Goal: Find specific page/section: Find specific page/section

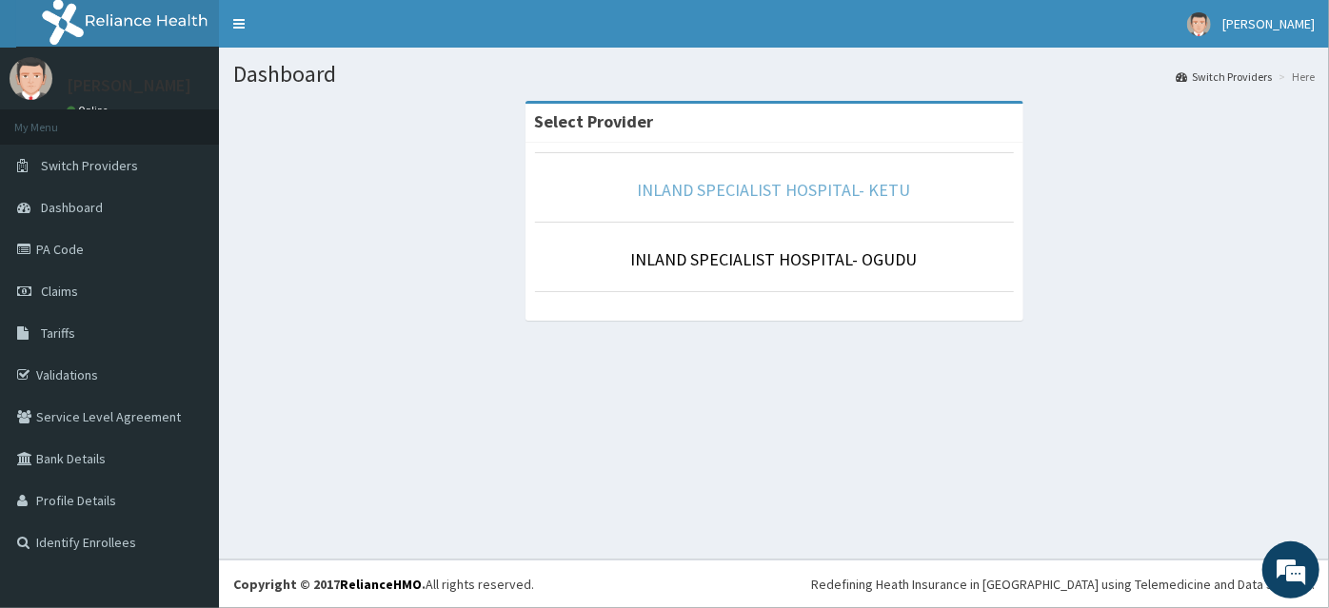
click at [765, 189] on link "INLAND SPECIALIST HOSPITAL- KETU" at bounding box center [774, 190] width 273 height 22
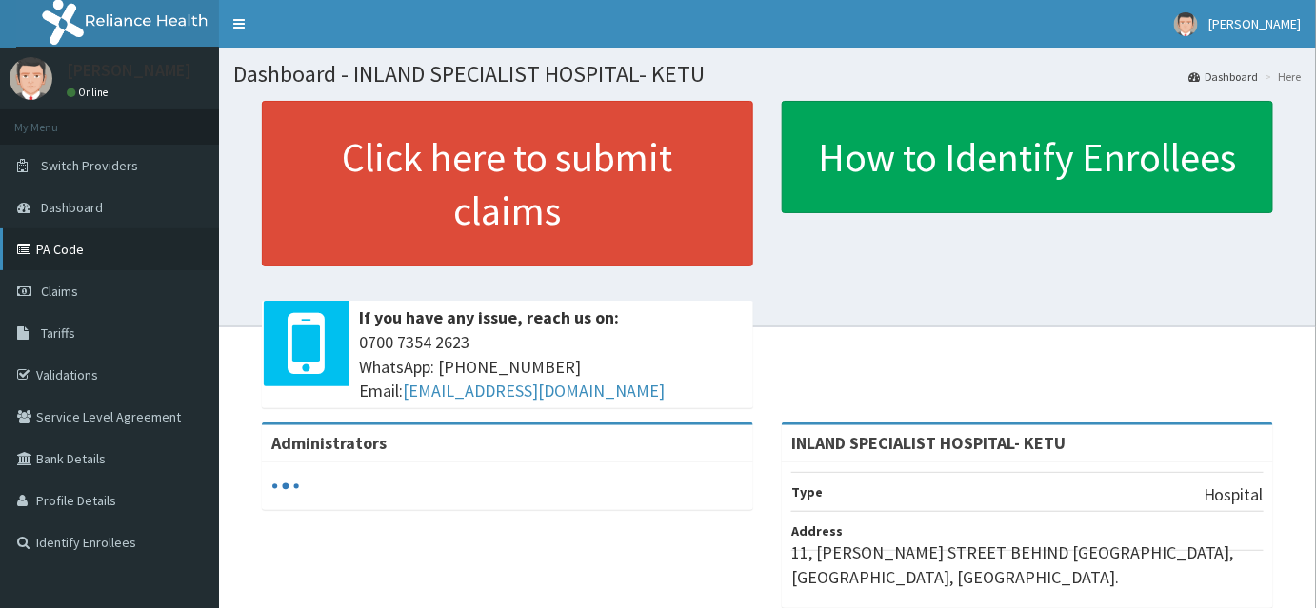
click at [64, 253] on link "PA Code" at bounding box center [109, 249] width 219 height 42
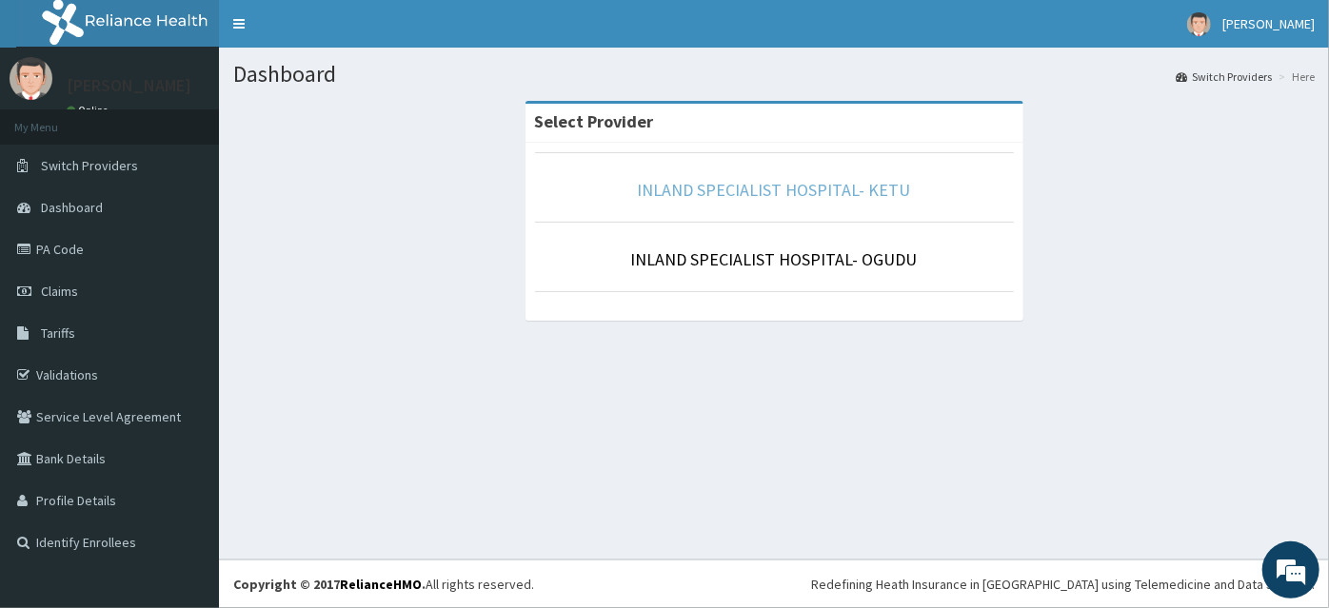
click at [721, 191] on link "INLAND SPECIALIST HOSPITAL- KETU" at bounding box center [774, 190] width 273 height 22
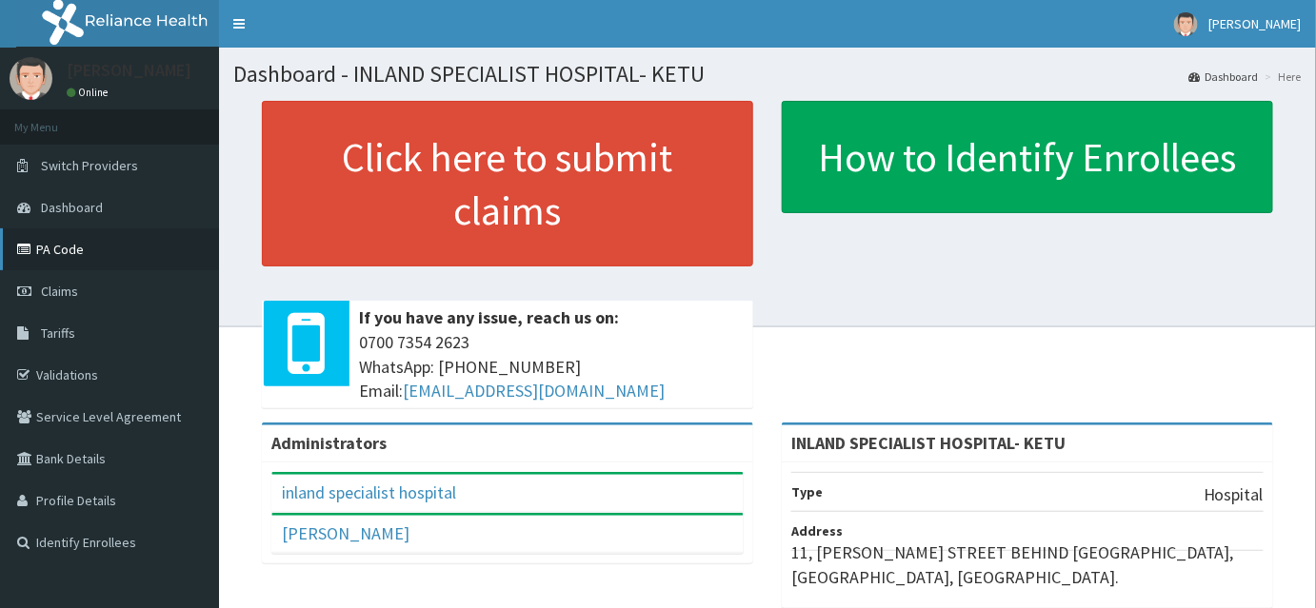
click at [58, 248] on link "PA Code" at bounding box center [109, 249] width 219 height 42
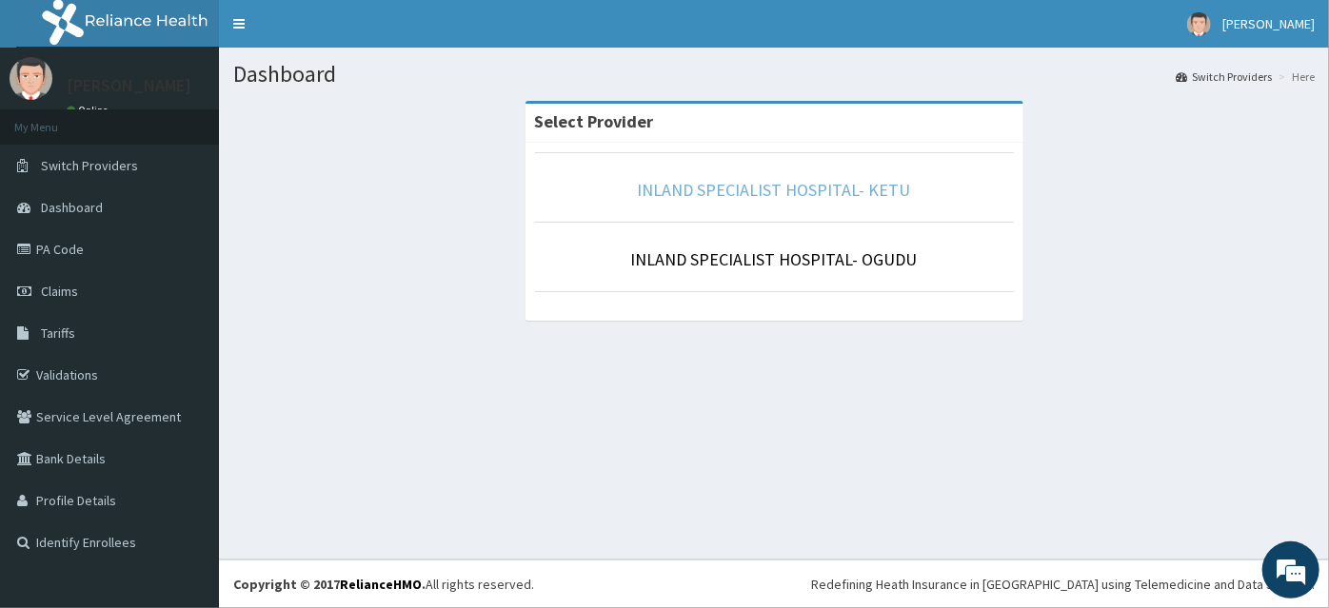
click at [838, 192] on link "INLAND SPECIALIST HOSPITAL- KETU" at bounding box center [774, 190] width 273 height 22
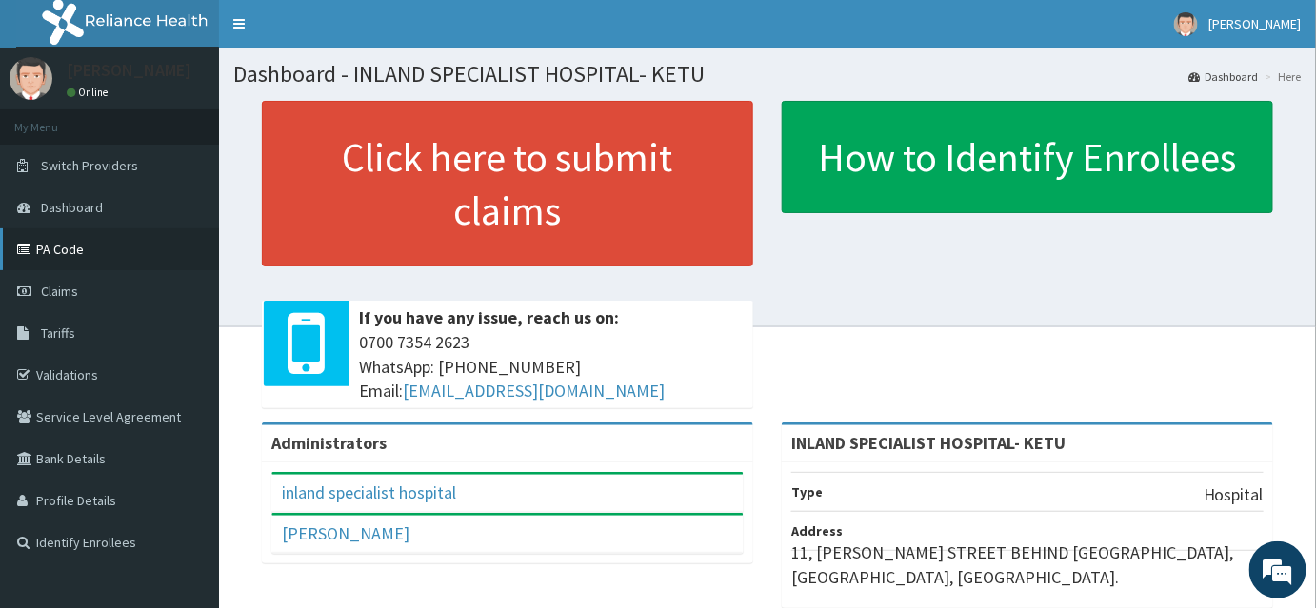
click at [73, 252] on link "PA Code" at bounding box center [109, 249] width 219 height 42
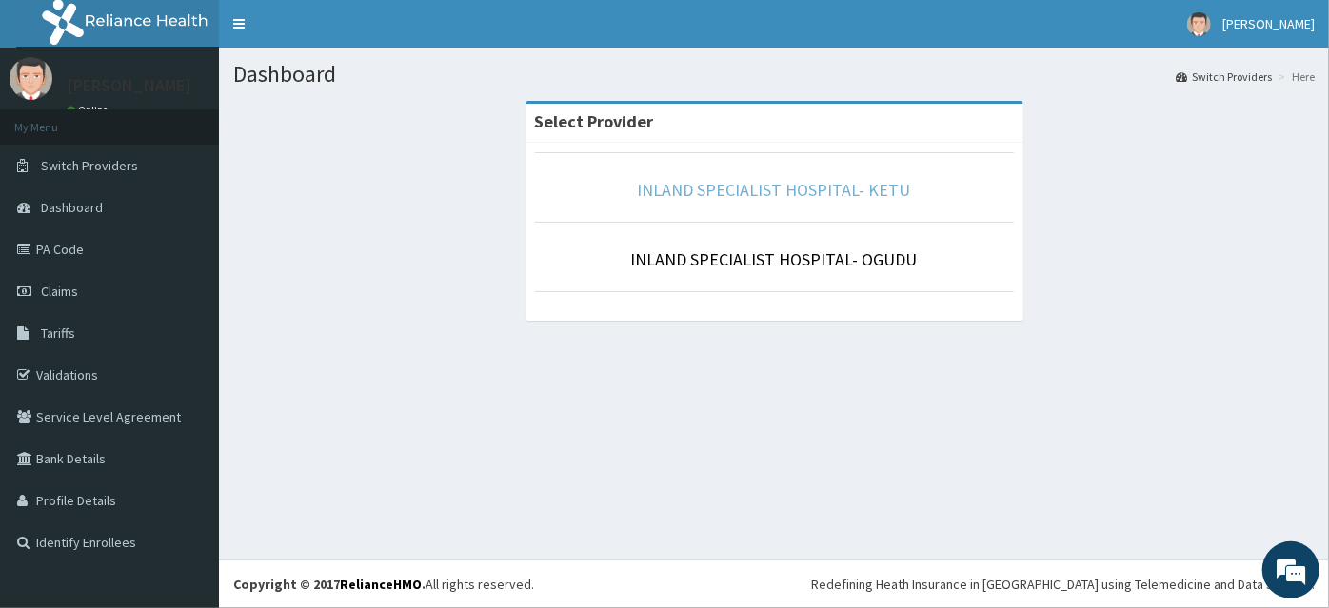
click at [672, 183] on link "INLAND SPECIALIST HOSPITAL- KETU" at bounding box center [774, 190] width 273 height 22
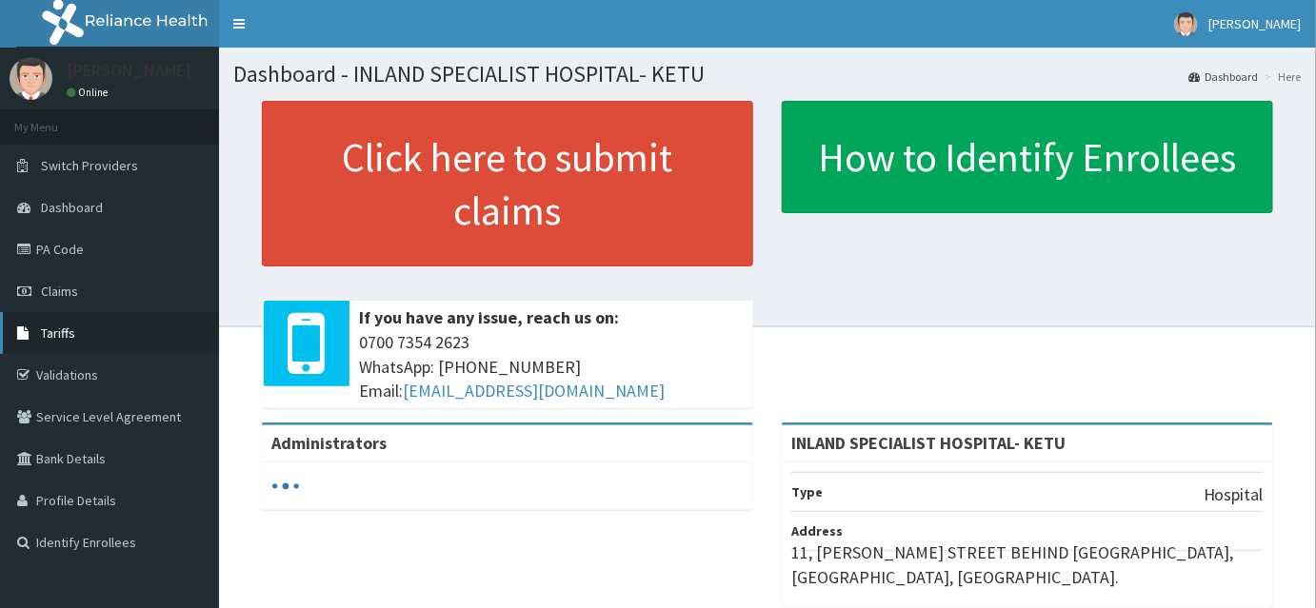
click at [70, 342] on link "Tariffs" at bounding box center [109, 333] width 219 height 42
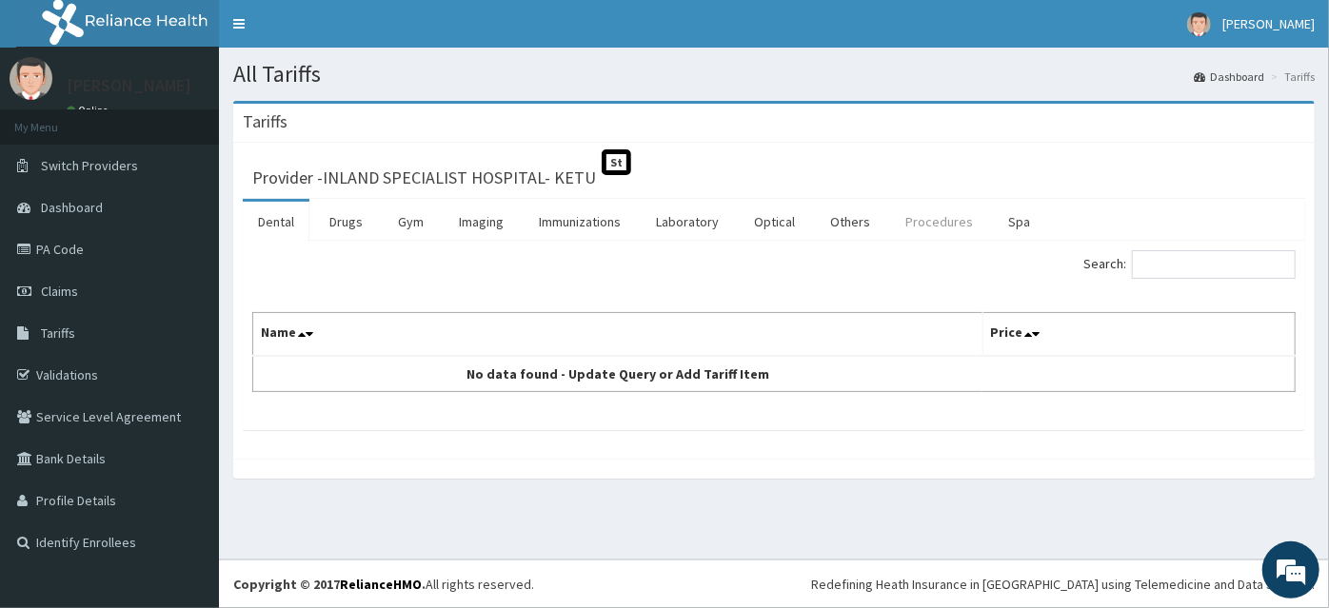
click at [916, 217] on link "Procedures" at bounding box center [939, 222] width 98 height 40
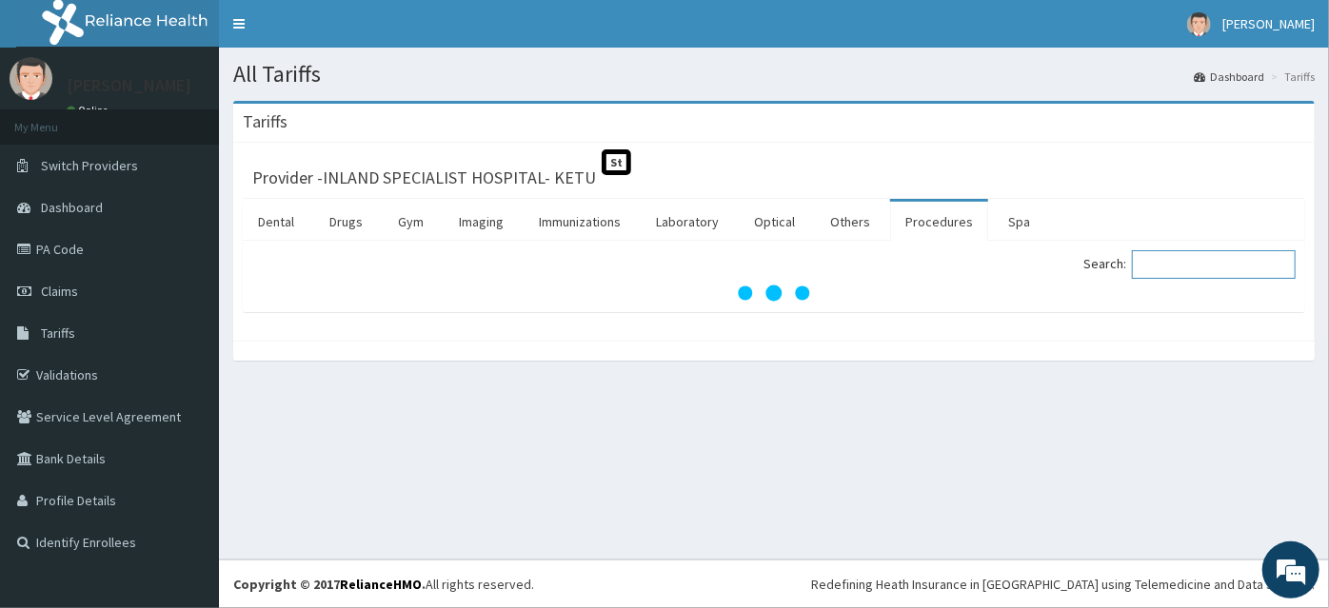
click at [1177, 256] on input "Search:" at bounding box center [1214, 264] width 164 height 29
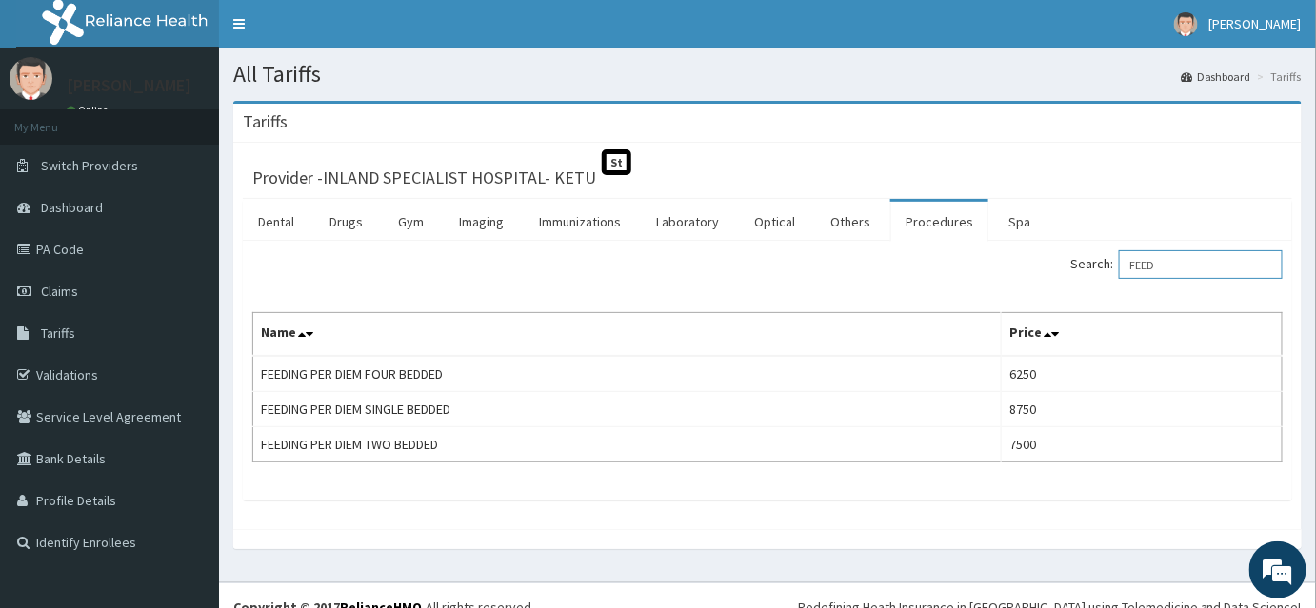
click at [1195, 265] on input "FEED" at bounding box center [1201, 264] width 164 height 29
type input "F"
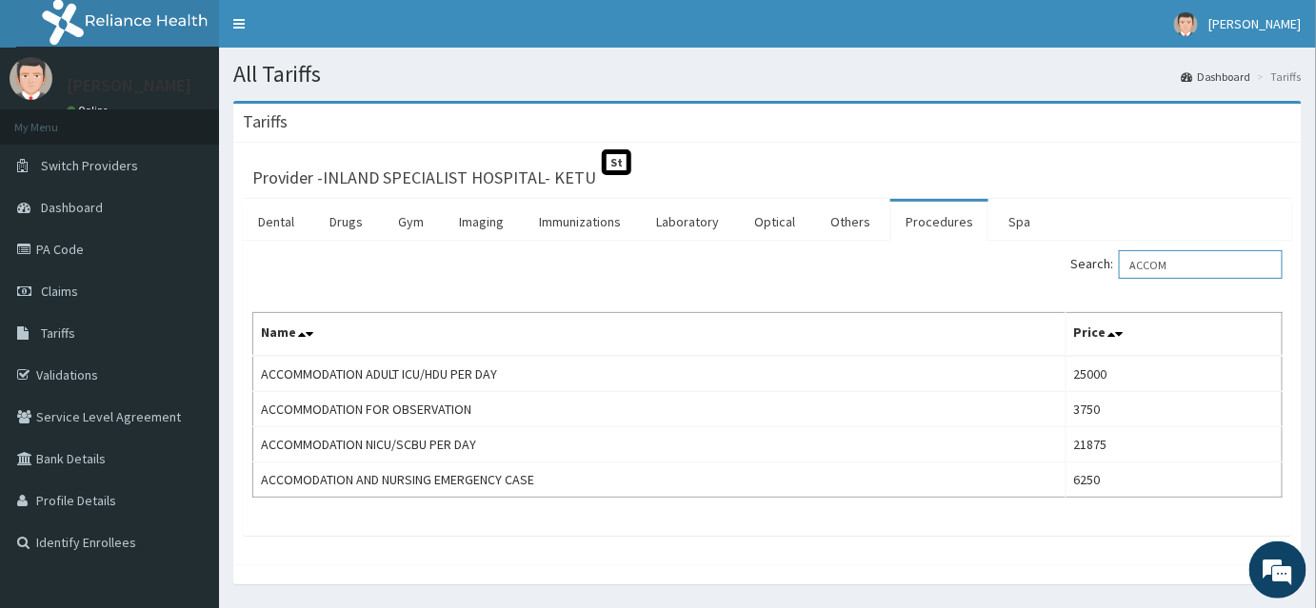
click at [1195, 255] on input "ACCOM" at bounding box center [1201, 264] width 164 height 29
type input "A"
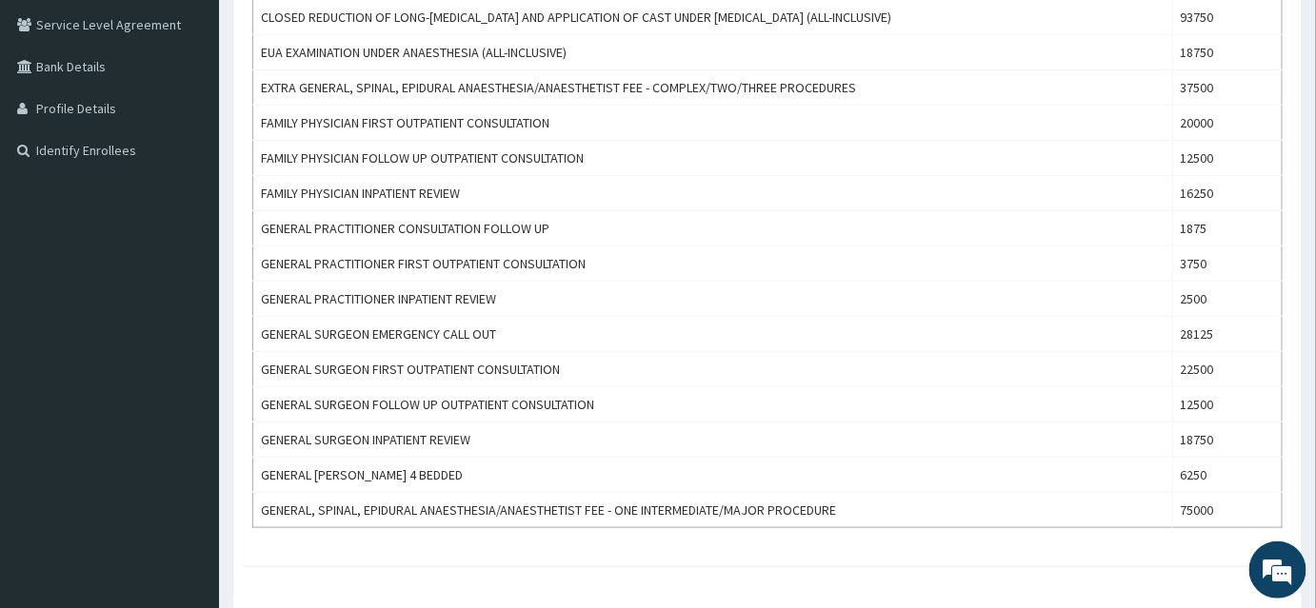
scroll to position [400, 0]
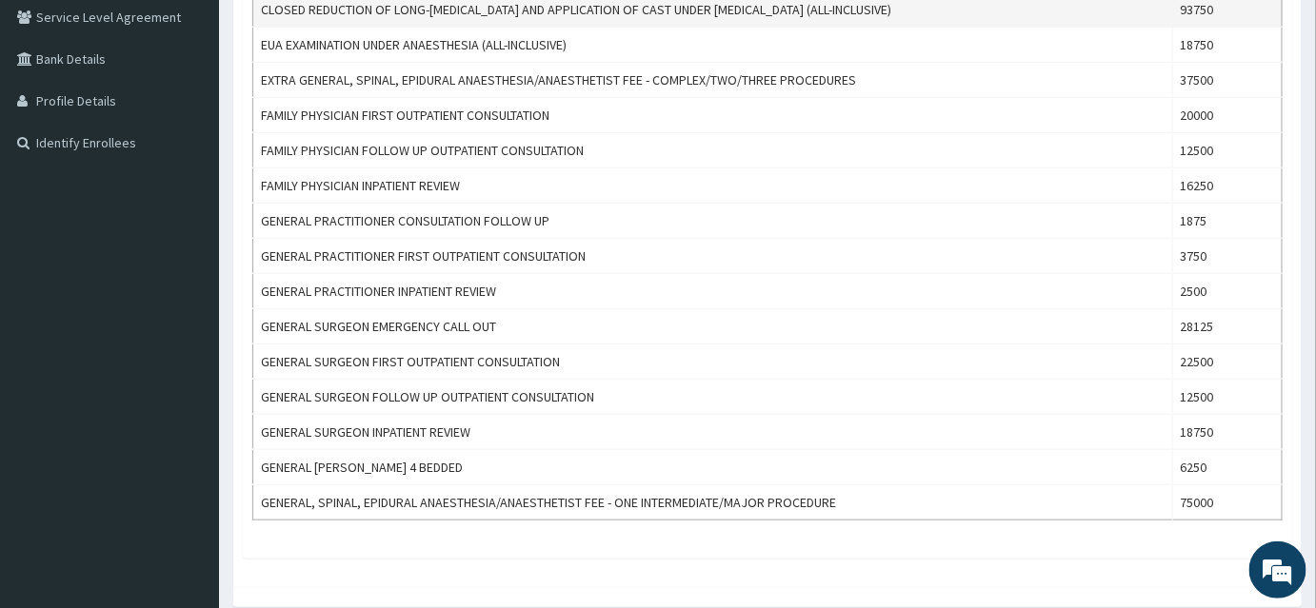
type input "GENERA"
